Goal: Subscribe to service/newsletter

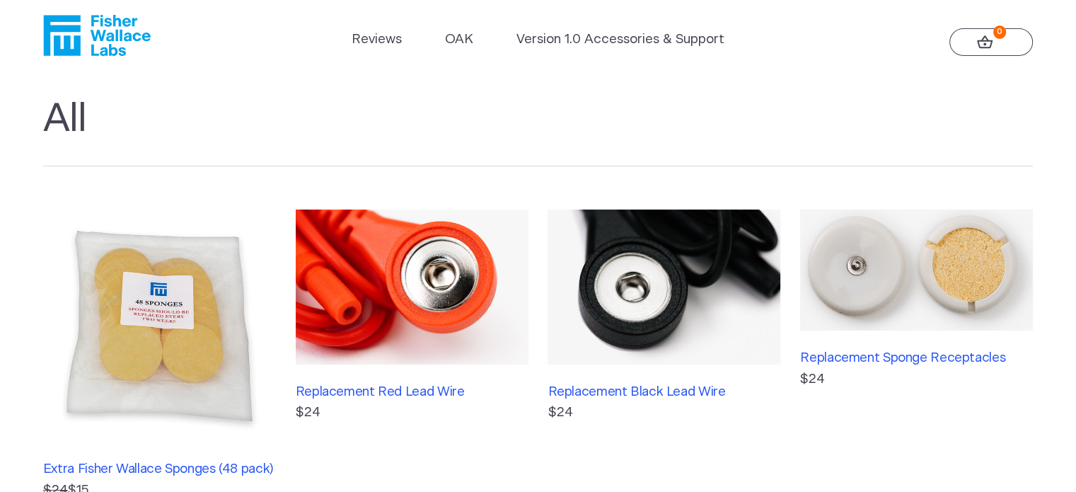
scroll to position [10, 0]
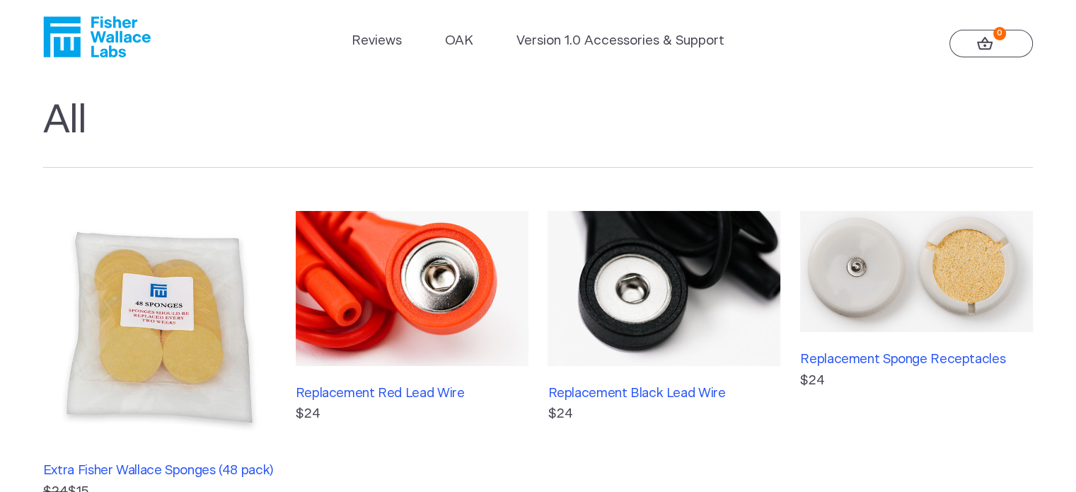
click at [81, 46] on icon "Fisher Wallace" at bounding box center [97, 36] width 108 height 41
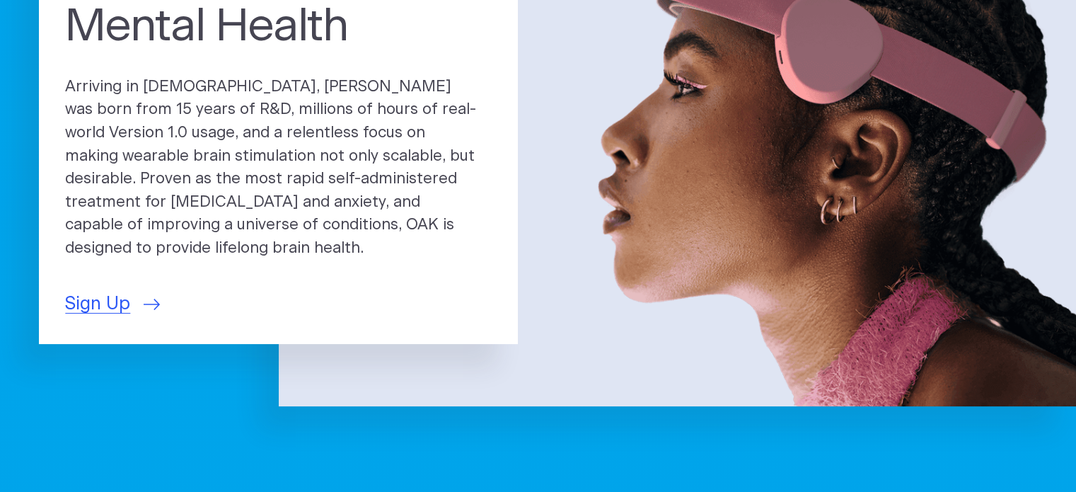
scroll to position [220, 0]
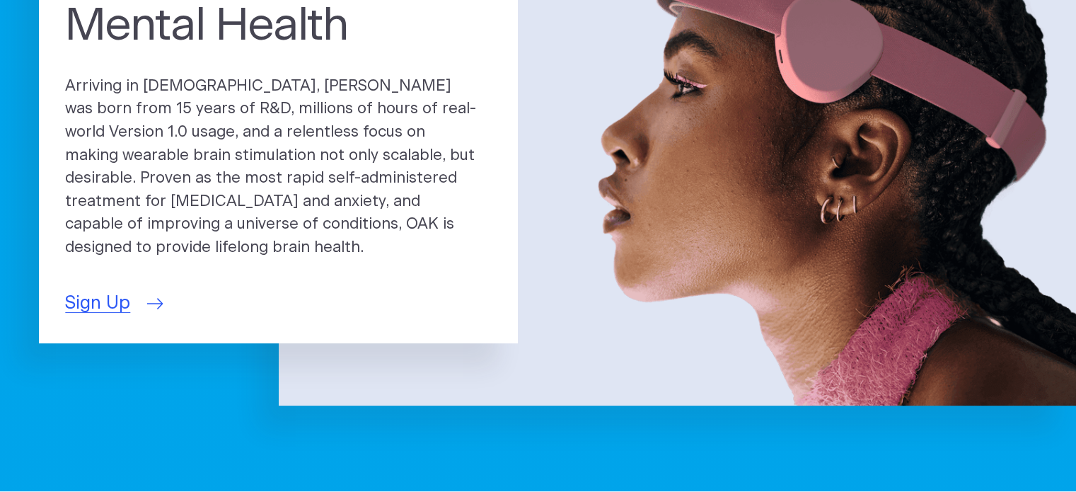
click at [97, 301] on span "Sign Up" at bounding box center [97, 303] width 65 height 27
